Goal: Information Seeking & Learning: Get advice/opinions

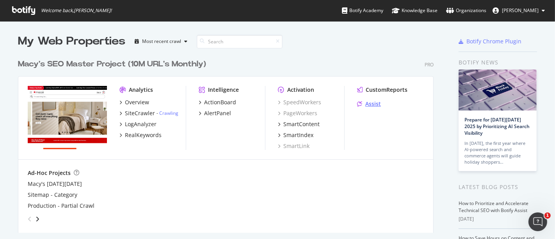
click at [368, 104] on div "Assist" at bounding box center [373, 104] width 16 height 8
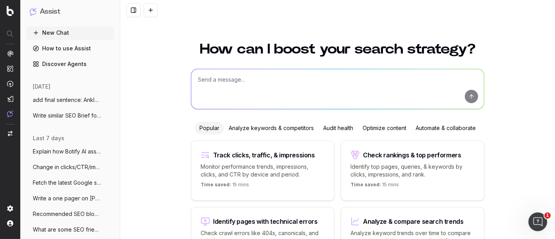
click at [255, 87] on textarea at bounding box center [337, 89] width 293 height 40
click at [228, 78] on textarea "What is a top SEO Fashion Blog Article" at bounding box center [337, 89] width 293 height 40
type textarea "What is a top evergreen SEO Fashion Blog Article"
click at [358, 80] on textarea "What is a top evergreen SEO Fashion Blog Article" at bounding box center [337, 89] width 293 height 40
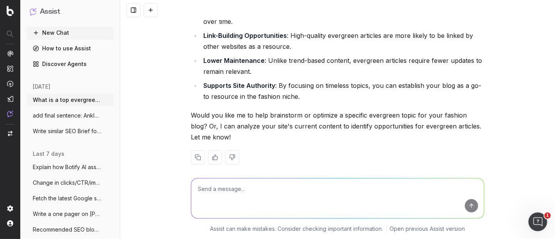
scroll to position [431, 0]
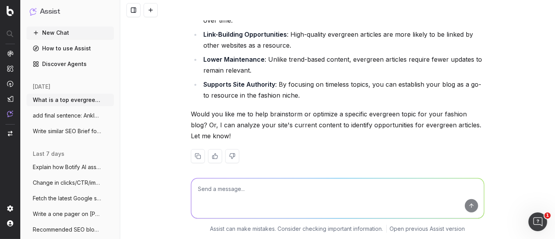
click at [270, 182] on textarea at bounding box center [337, 198] width 293 height 40
type textarea "more options"
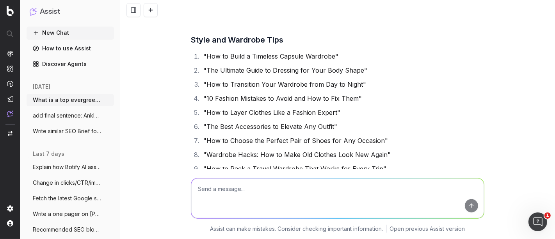
scroll to position [627, 0]
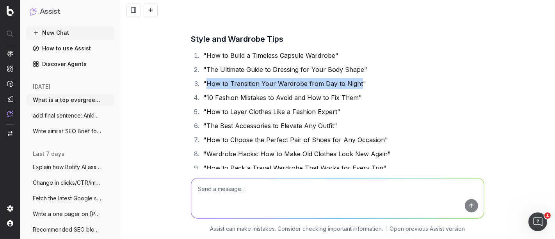
drag, startPoint x: 204, startPoint y: 82, endPoint x: 353, endPoint y: 80, distance: 149.8
click at [353, 80] on li ""How to Transition Your Wardrobe from Day to Night"" at bounding box center [342, 83] width 283 height 11
copy li "How to Transition Your Wardrobe from Day to Night"
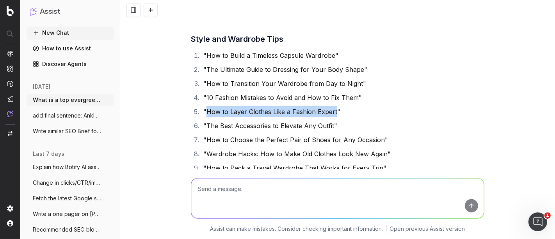
drag, startPoint x: 203, startPoint y: 110, endPoint x: 331, endPoint y: 112, distance: 128.0
click at [331, 112] on li ""How to Layer Clothes Like a Fashion Expert"" at bounding box center [342, 111] width 283 height 11
copy li "How to Layer Clothes Like a Fashion Expert"
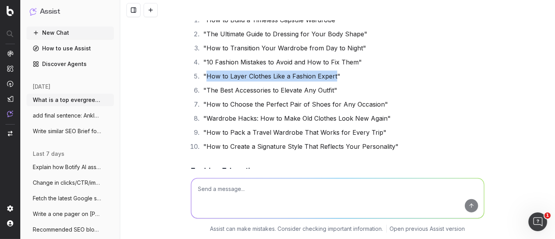
scroll to position [663, 0]
click at [224, 188] on textarea at bounding box center [337, 198] width 293 height 40
paste textarea "How to Layer Clothes Like a Fashion Expert"
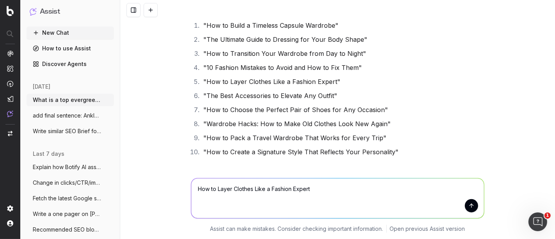
scroll to position [653, 0]
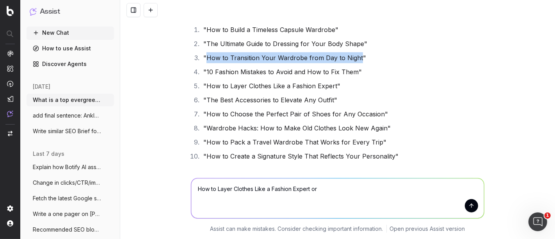
drag, startPoint x: 203, startPoint y: 58, endPoint x: 354, endPoint y: 62, distance: 151.4
click at [354, 62] on li ""How to Transition Your Wardrobe from Day to Night"" at bounding box center [342, 57] width 283 height 11
copy li "How to Transition Your Wardrobe from Day to Night"
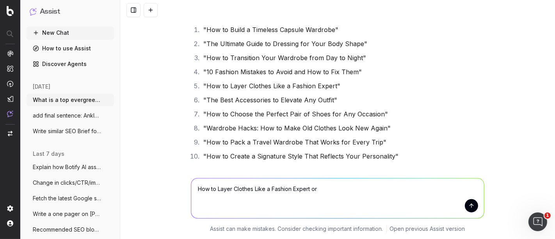
click at [321, 188] on textarea "How to Layer Clothes Like a Fashion Expert or" at bounding box center [337, 198] width 293 height 40
paste textarea "How to Transition Your Wardrobe from Day to Night"
click at [193, 192] on textarea "How to Layer Clothes Like a Fashion Expert or How to Transition Your Wardrobe f…" at bounding box center [337, 198] width 293 height 40
type textarea "Better SEO Value: How to Layer Clothes Like a Fashion Expert or How to Transiti…"
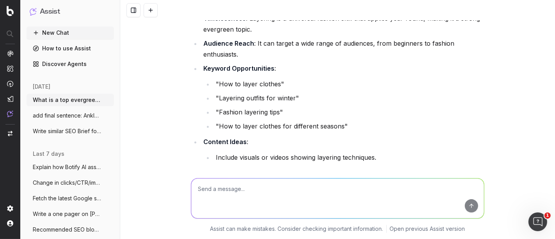
scroll to position [1939, 0]
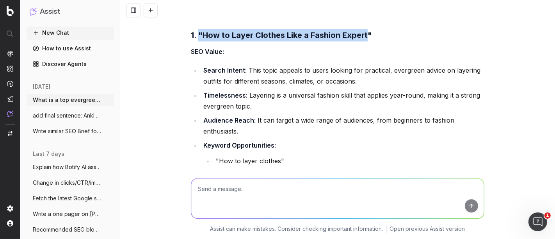
drag, startPoint x: 362, startPoint y: 33, endPoint x: 196, endPoint y: 35, distance: 166.2
click at [196, 35] on strong "1. "How to Layer Clothes Like a Fashion Expert"" at bounding box center [281, 34] width 181 height 9
click at [201, 35] on strong "1. "How to Layer Clothes Like a Fashion Expert"" at bounding box center [281, 34] width 181 height 9
drag, startPoint x: 201, startPoint y: 35, endPoint x: 364, endPoint y: 32, distance: 163.5
click at [364, 32] on strong "1. "How to Layer Clothes Like a Fashion Expert"" at bounding box center [281, 34] width 181 height 9
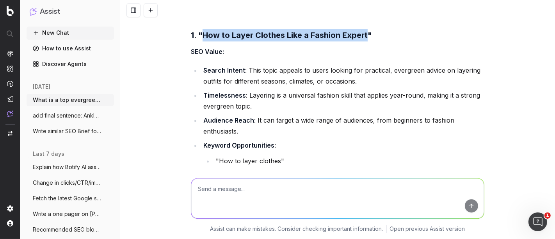
copy strong "How to Layer Clothes Like a Fashion Expert"
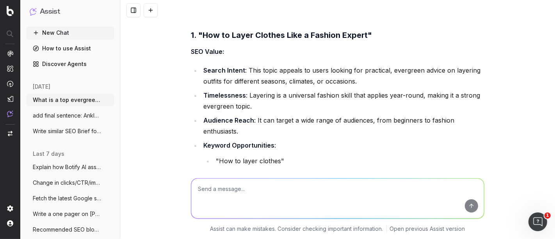
click at [247, 195] on textarea at bounding box center [337, 198] width 293 height 40
paste textarea "How to Layer Clothes Like a Fashion Expert"
click at [195, 186] on textarea "How to Layer Clothes Like a Fashion Expert" at bounding box center [337, 198] width 293 height 40
drag, startPoint x: 313, startPoint y: 189, endPoint x: 297, endPoint y: 188, distance: 16.0
click at [297, 188] on textarea "Write SEO Content Brief and Artifle for: How to Layer Clothes Like a Fashion Ex…" at bounding box center [337, 198] width 293 height 40
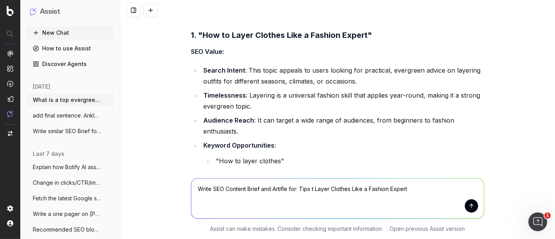
type textarea "Write SEO Content Brief and Artifle for: Tips to Layer Clothes Like a Fashion E…"
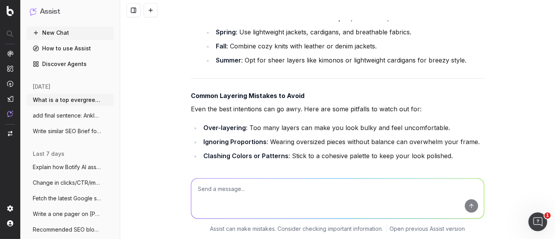
scroll to position [4366, 0]
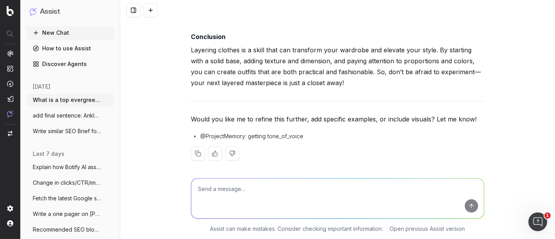
click at [53, 133] on span "Write similar SEO Brief for SEO Briefs:" at bounding box center [67, 131] width 69 height 8
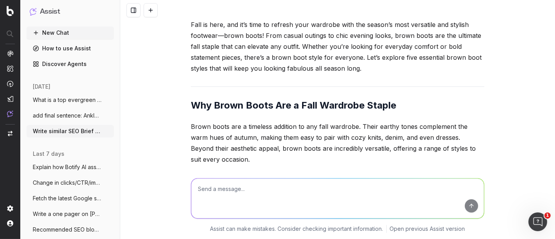
click at [233, 203] on textarea at bounding box center [337, 198] width 293 height 40
paste textarea "How to Layer Clothes Like a Fashion Expert"
click at [254, 190] on textarea "Write SEO Brief for: How to Layer Clothes Like a Fashion Expert" at bounding box center [337, 198] width 293 height 40
click at [397, 191] on textarea "Write SEO Brief for: Tips to Layer Clothes Like a Fashion Expert" at bounding box center [337, 198] width 293 height 40
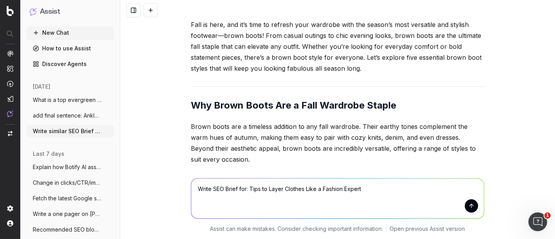
click at [235, 188] on textarea "Write SEO Brief for: Tips to Layer Clothes Like a Fashion Expert" at bounding box center [337, 198] width 293 height 40
type textarea "Write SEO Brief and article for: Tips to Layer Clothes Like a Fashion Expert"
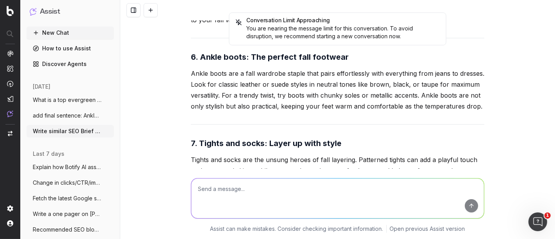
scroll to position [94731, 0]
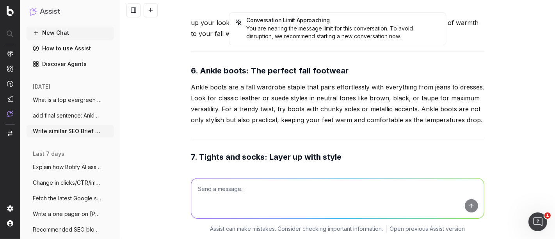
drag, startPoint x: 262, startPoint y: 137, endPoint x: 180, endPoint y: 161, distance: 85.7
click at [180, 161] on div "Conversation Limit Approaching You are nearing the message limit for this conve…" at bounding box center [337, 119] width 435 height 239
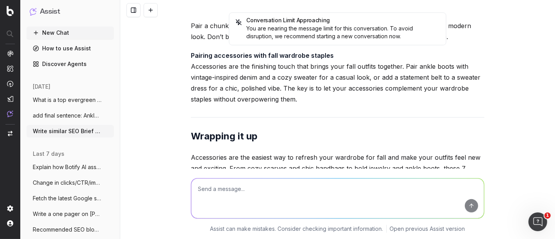
scroll to position [95004, 0]
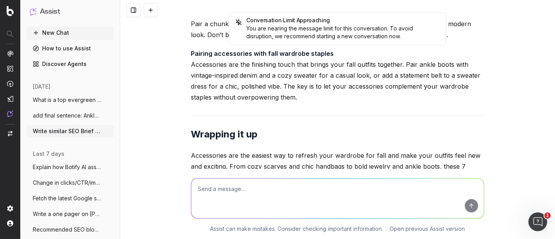
drag, startPoint x: 188, startPoint y: 101, endPoint x: 311, endPoint y: 141, distance: 129.7
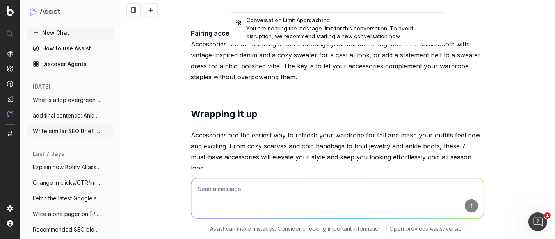
scroll to position [95025, 0]
drag, startPoint x: 311, startPoint y: 141, endPoint x: 233, endPoint y: 89, distance: 93.9
drag, startPoint x: 187, startPoint y: 80, endPoint x: 409, endPoint y: 176, distance: 241.8
click at [409, 176] on div "Conversation Limit Approaching You are nearing the message limit for this conve…" at bounding box center [337, 119] width 435 height 239
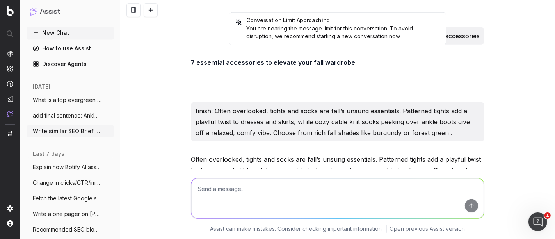
scroll to position [95069, 0]
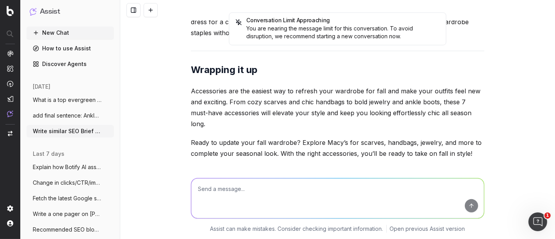
drag, startPoint x: 272, startPoint y: 82, endPoint x: 172, endPoint y: 31, distance: 111.7
click at [172, 31] on div "Conversation Limit Approaching You are nearing the message limit for this conve…" at bounding box center [337, 119] width 435 height 239
copy div "Meta Title Tips to Layer Clothes Like a Fashion Expert Meta Description Master …"
click at [151, 8] on button at bounding box center [151, 10] width 14 height 14
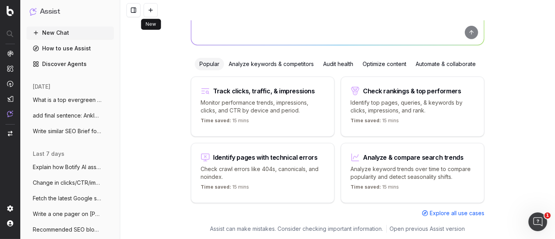
scroll to position [57, 0]
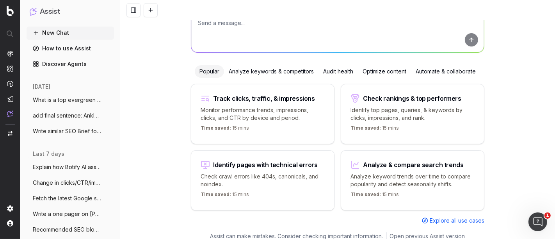
click at [231, 36] on textarea at bounding box center [337, 32] width 293 height 40
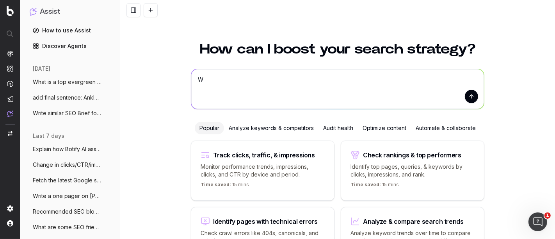
scroll to position [16, 0]
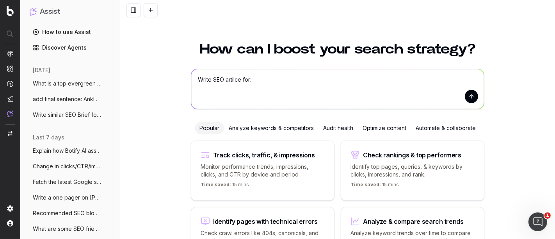
paste textarea "Meta Title Tips to Layer Clothes Like a Fashion Expert Meta Description Master …"
type textarea "Write SEO artilce for: Meta Title Tips to Layer Clothes Like a Fashion Expert M…"
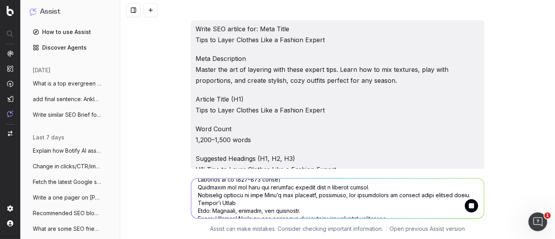
scroll to position [0, 0]
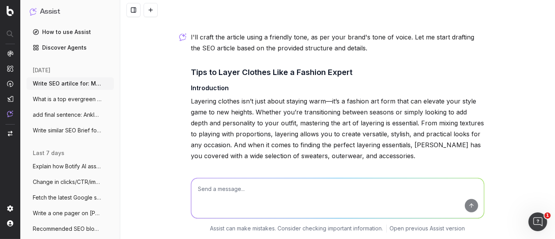
scroll to position [1039, 0]
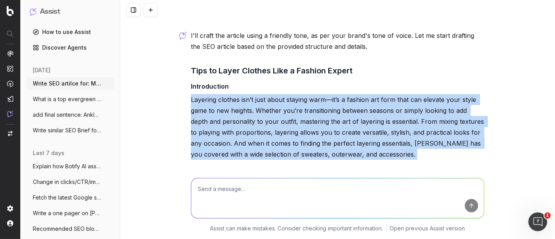
drag, startPoint x: 185, startPoint y: 99, endPoint x: 330, endPoint y: 218, distance: 187.6
click at [330, 218] on div "Write SEO artilce for: Meta Title Tips to Layer Clothes Like a Fashion Expert M…" at bounding box center [337, 119] width 435 height 239
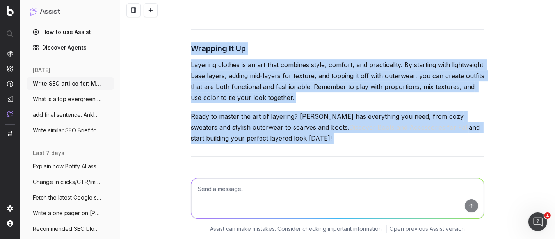
scroll to position [2170, 0]
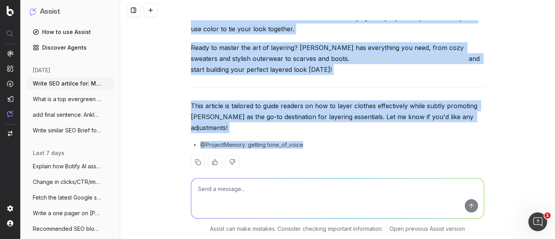
copy div "Layering clothes isn’t just about staying warm—it’s a fashion art form that can…"
click at [335, 110] on p "This article is tailored to guide readers on how to layer clothes effectively w…" at bounding box center [337, 116] width 293 height 33
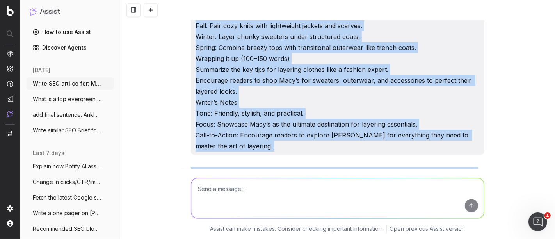
scroll to position [888, 0]
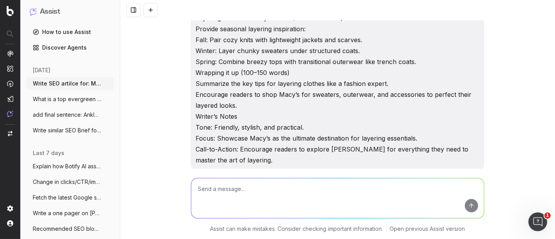
drag, startPoint x: 485, startPoint y: 112, endPoint x: 178, endPoint y: 169, distance: 312.2
click at [178, 169] on div "Write SEO artilce for: Meta Title Tips to Layer Clothes Like a Fashion Expert M…" at bounding box center [337, 119] width 435 height 239
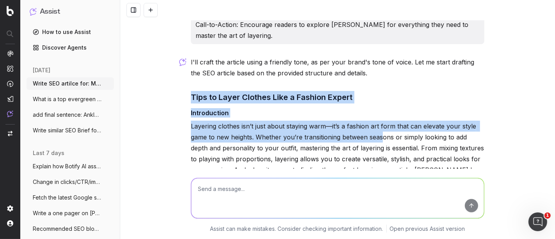
drag, startPoint x: 186, startPoint y: 98, endPoint x: 377, endPoint y: 133, distance: 193.9
click at [377, 133] on div "Write SEO artilce for: Meta Title Tips to Layer Clothes Like a Fashion Expert M…" at bounding box center [338, 173] width 300 height 2331
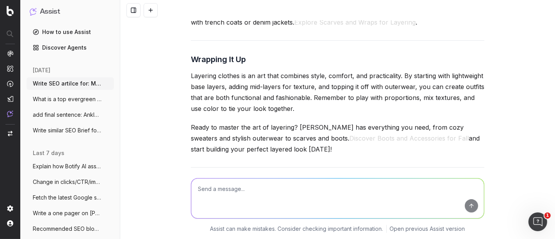
scroll to position [2089, 0]
click at [311, 147] on p "Ready to master the art of layering? Macy’s has everything you need, from cozy …" at bounding box center [337, 138] width 293 height 33
click at [349, 134] on button "Discover Boots and Accessories for Fall" at bounding box center [408, 138] width 119 height 11
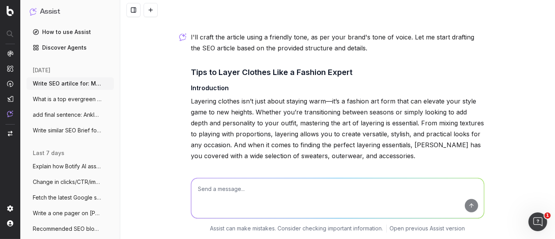
scroll to position [759, 0]
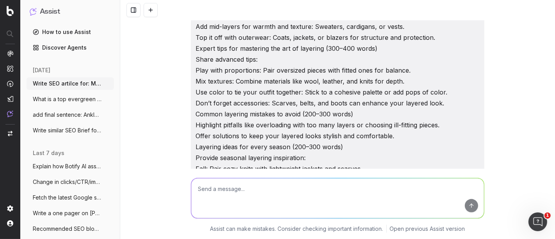
drag, startPoint x: 293, startPoint y: 147, endPoint x: 160, endPoint y: 183, distance: 138.3
click at [160, 183] on div "Write SEO artilce for: Meta Title Tips to Layer Clothes Like a Fashion Expert M…" at bounding box center [337, 119] width 435 height 239
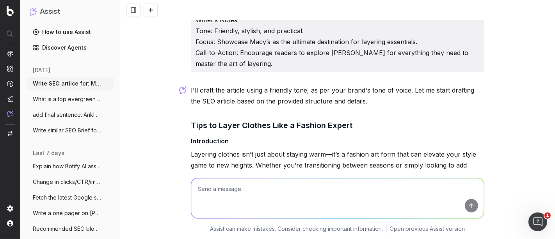
scroll to position [984, 0]
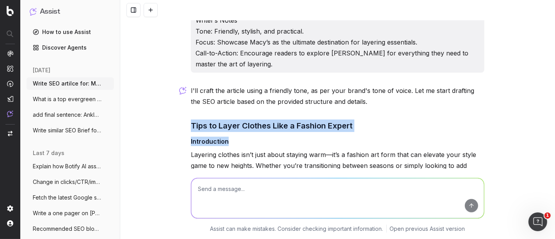
drag, startPoint x: 187, startPoint y: 122, endPoint x: 314, endPoint y: 137, distance: 128.1
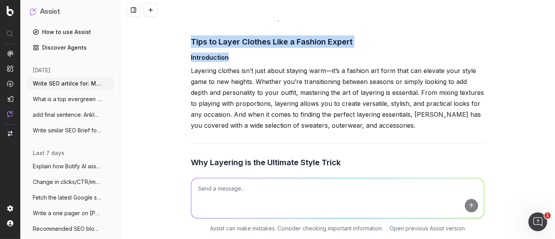
scroll to position [1048, 0]
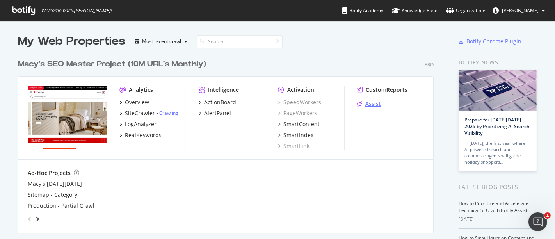
click at [367, 103] on div "Assist" at bounding box center [373, 104] width 16 height 8
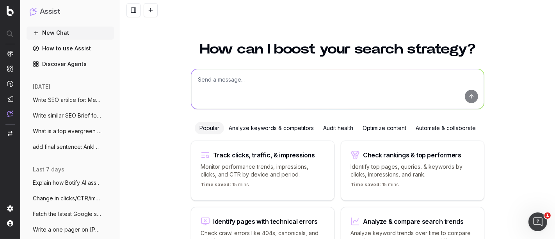
click at [219, 87] on textarea at bounding box center [337, 89] width 293 height 40
type textarea "recommended SEO evergreen blog articles"
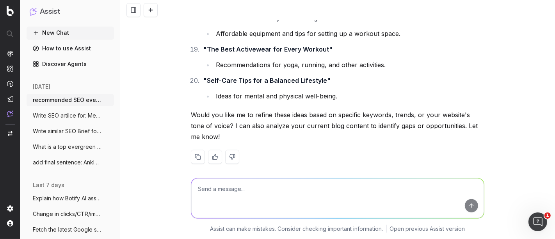
scroll to position [769, 0]
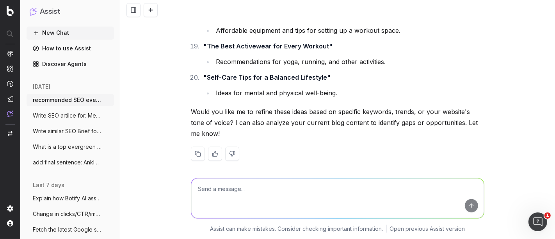
click at [261, 186] on textarea at bounding box center [337, 198] width 293 height 40
type textarea "fashion topics"
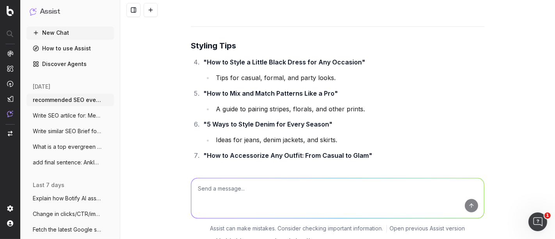
scroll to position [1128, 0]
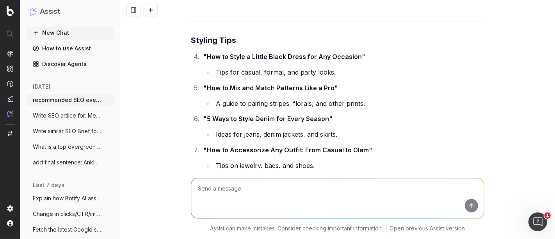
click at [236, 190] on textarea at bounding box center [337, 198] width 293 height 40
click at [254, 198] on textarea at bounding box center [337, 198] width 293 height 40
paste textarea "Use color to tie everything together."
type textarea "shorten: Use color to tie everything together."
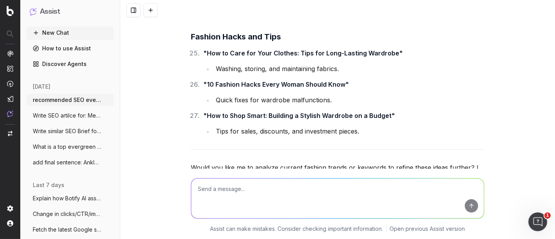
scroll to position [2146, 0]
